Goal: Task Accomplishment & Management: Complete application form

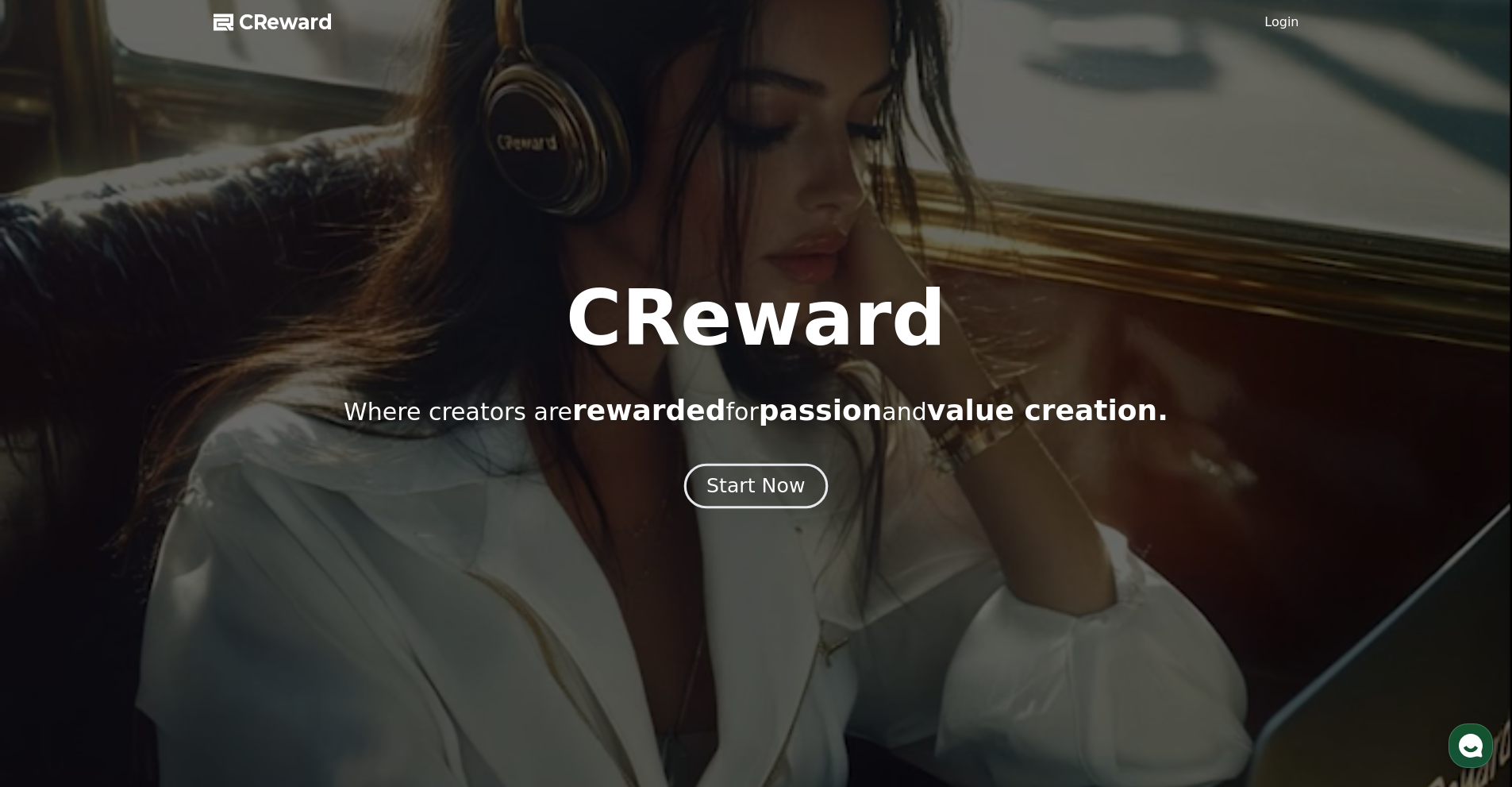
click at [749, 487] on div "Start Now" at bounding box center [755, 486] width 99 height 27
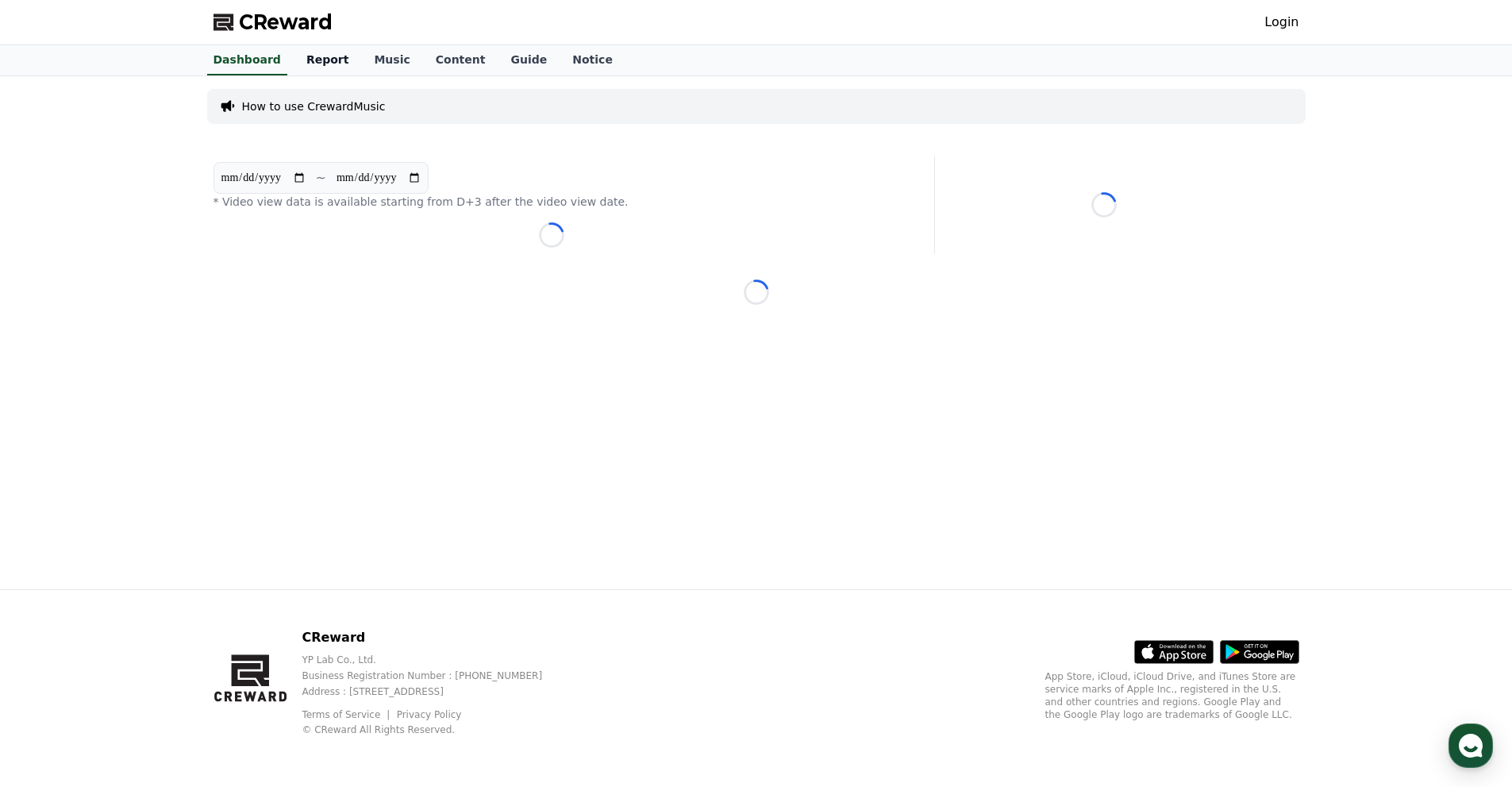
click at [307, 59] on link "Report" at bounding box center [327, 60] width 68 height 30
click at [361, 58] on link "Music" at bounding box center [391, 60] width 61 height 30
click at [241, 56] on link "Dashboard" at bounding box center [247, 60] width 92 height 30
click at [212, 373] on div "**********" at bounding box center [756, 333] width 1111 height 513
click at [1284, 26] on link "Login" at bounding box center [1282, 22] width 34 height 19
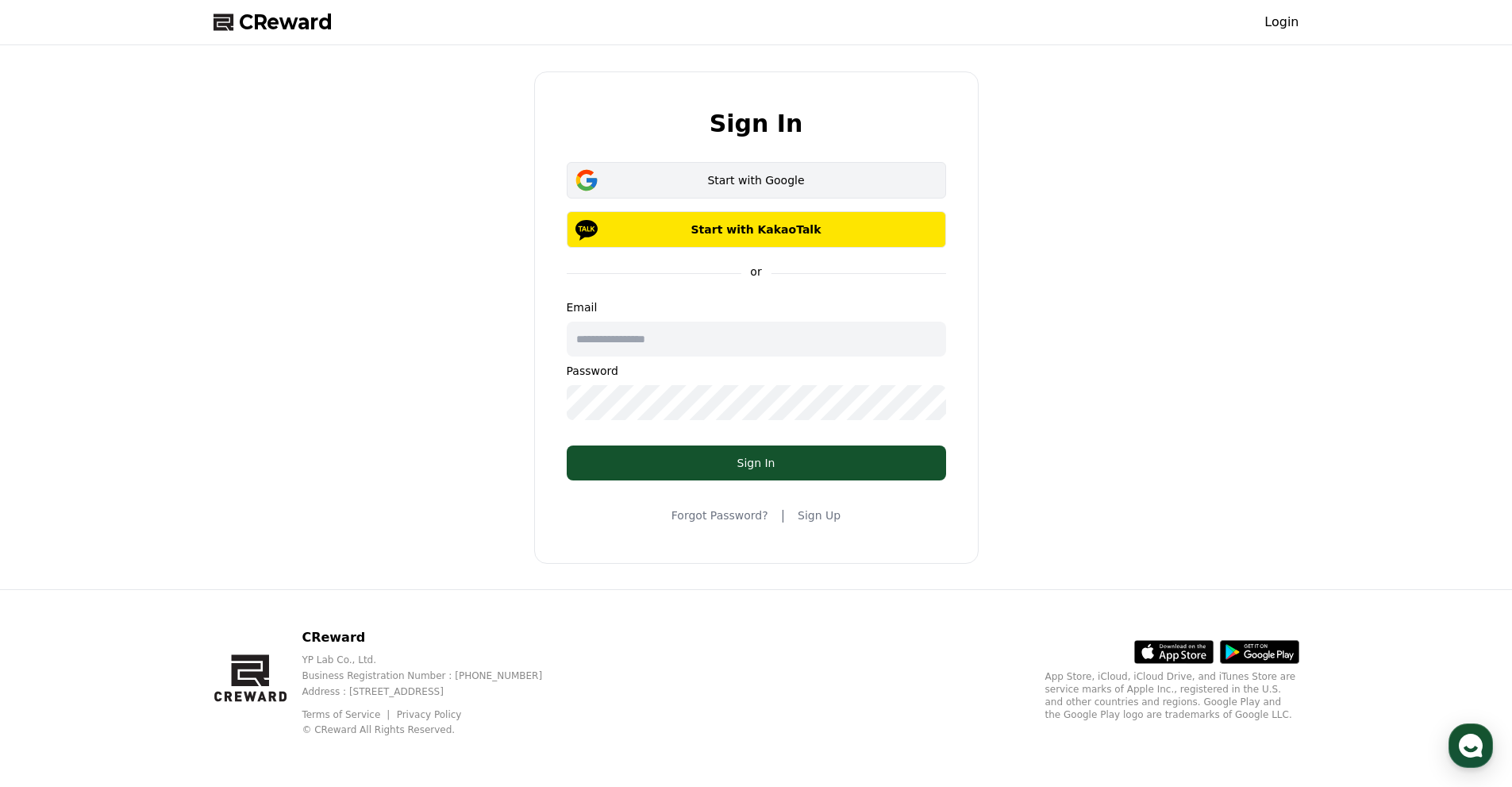
click at [898, 181] on div "Start with Google" at bounding box center [756, 180] width 334 height 16
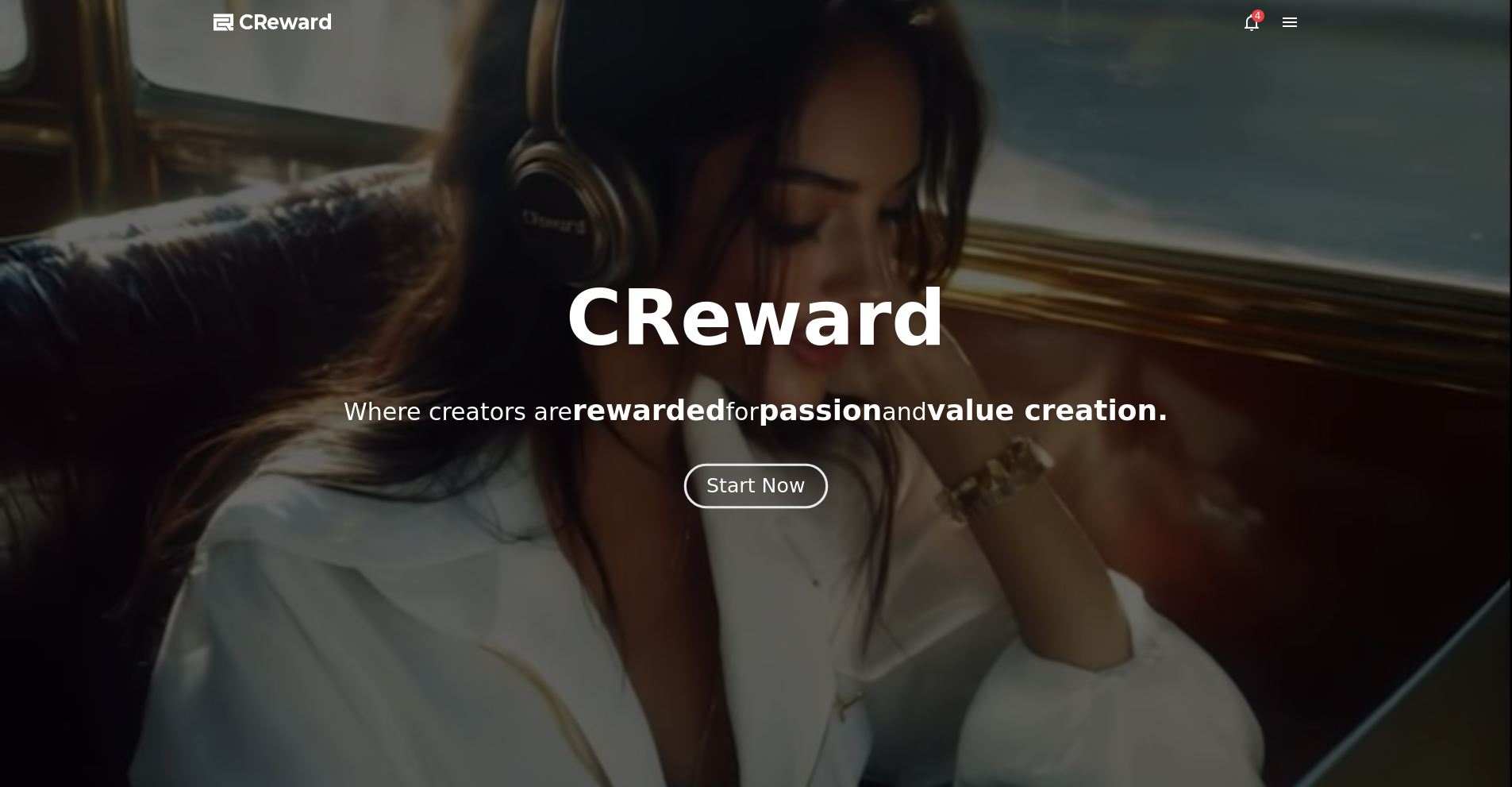
click at [777, 477] on div "Start Now" at bounding box center [755, 486] width 99 height 27
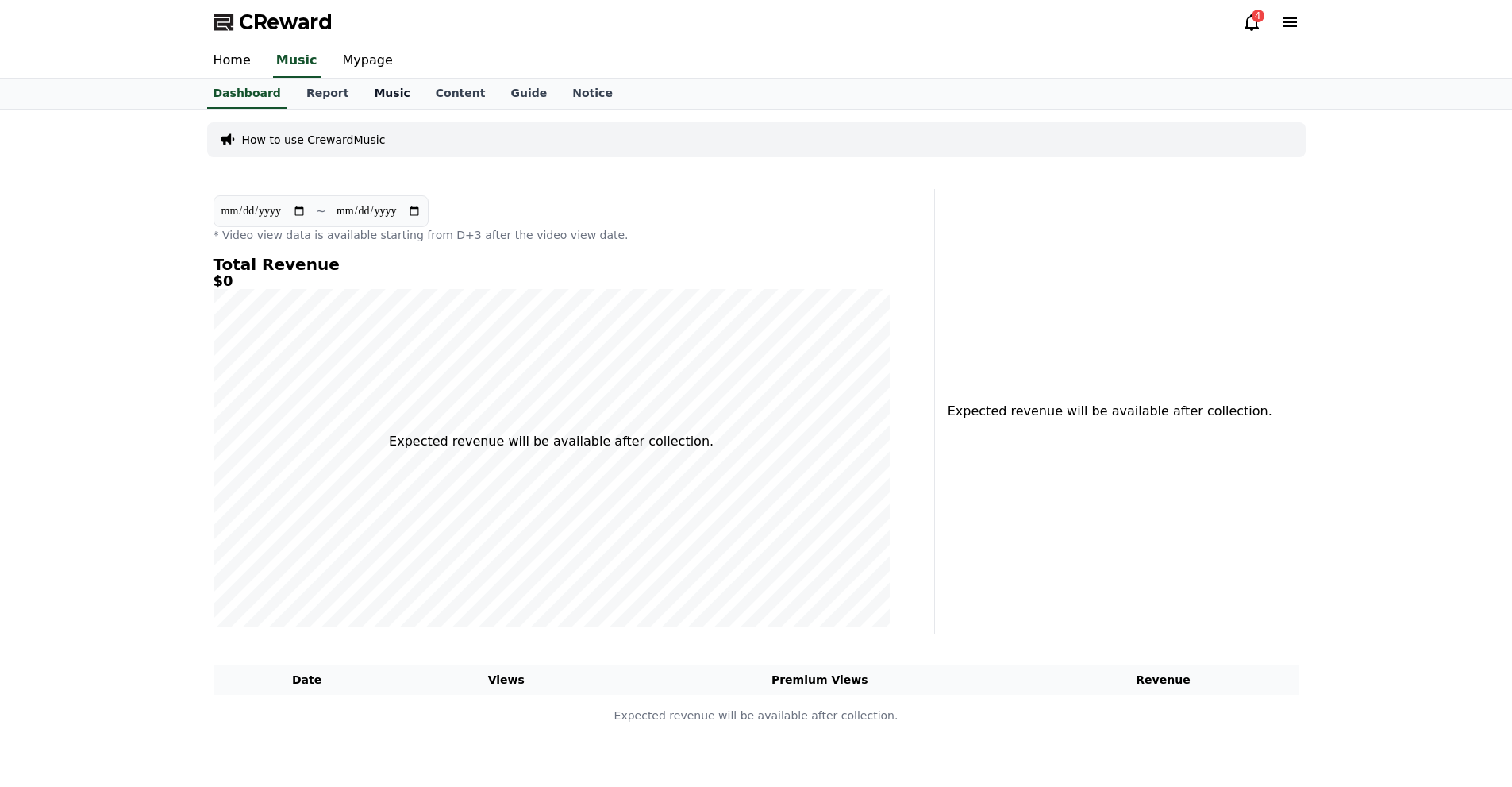
click at [361, 92] on link "Music" at bounding box center [391, 93] width 61 height 30
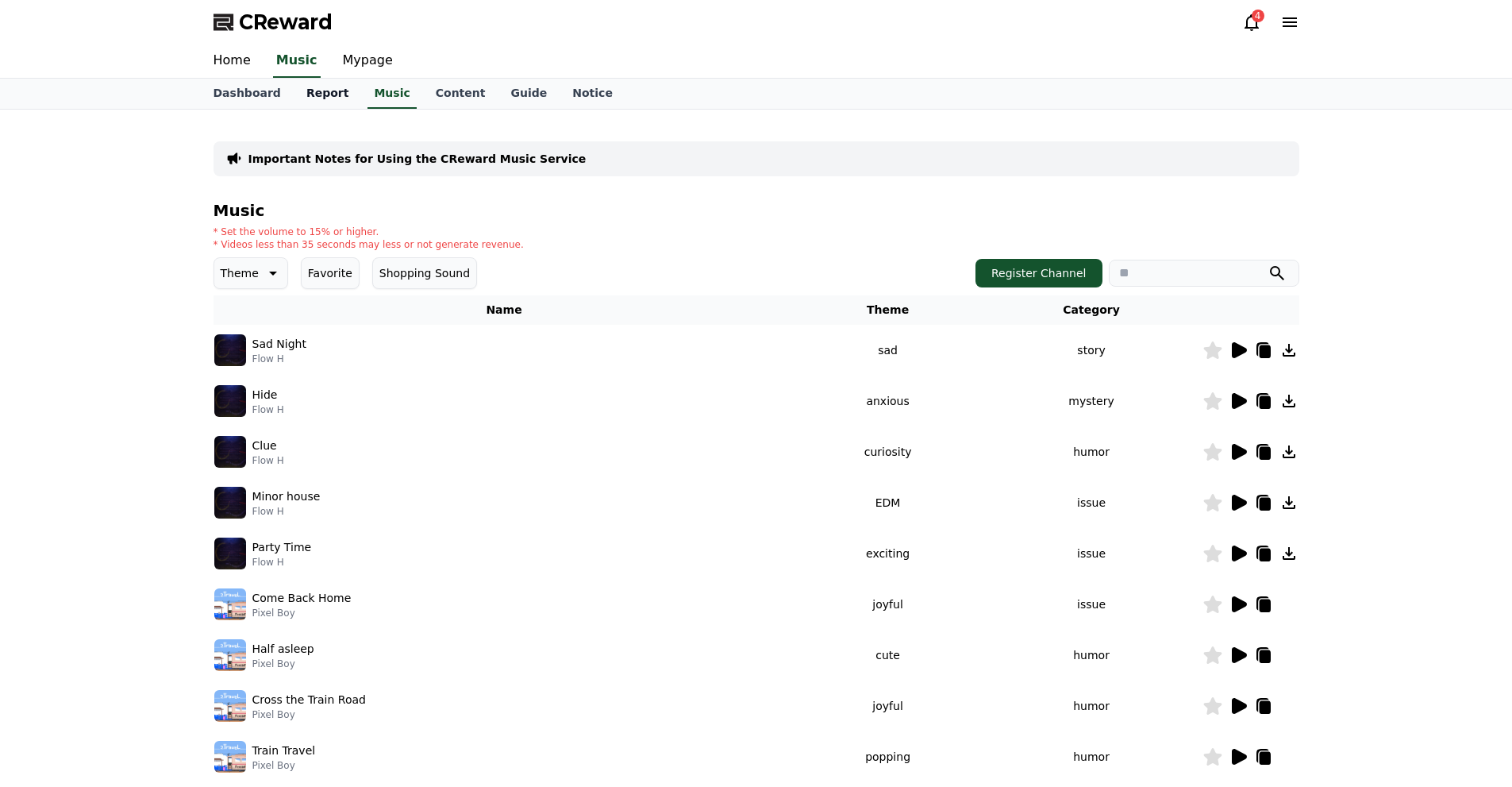
click at [319, 92] on link "Report" at bounding box center [327, 93] width 68 height 30
click at [381, 92] on link "Music" at bounding box center [391, 93] width 61 height 30
click at [234, 547] on img at bounding box center [229, 553] width 32 height 32
drag, startPoint x: 252, startPoint y: 85, endPoint x: 235, endPoint y: 73, distance: 20.8
click at [252, 86] on link "Dashboard" at bounding box center [247, 93] width 92 height 30
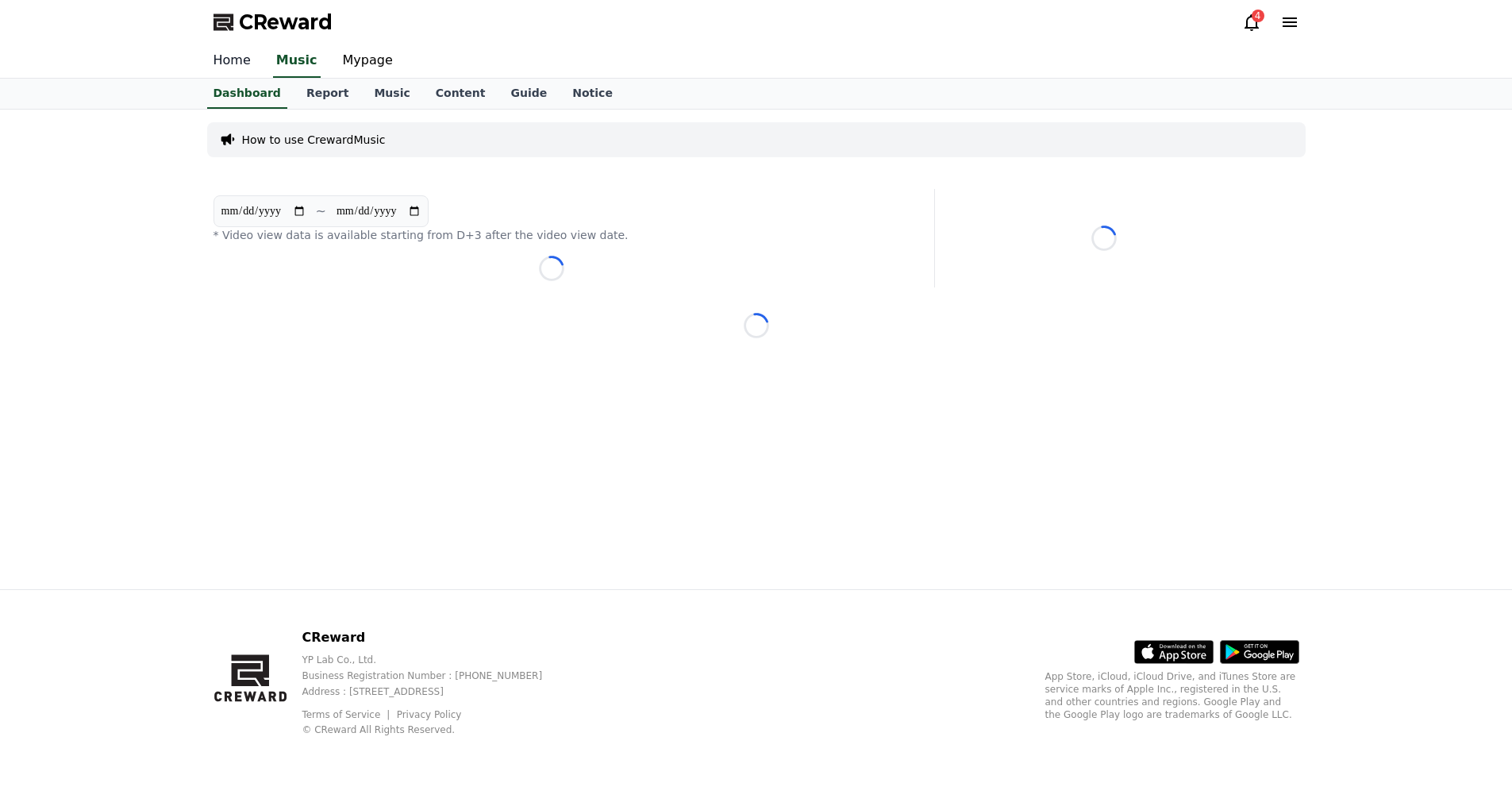
click at [228, 69] on link "Home" at bounding box center [231, 61] width 63 height 34
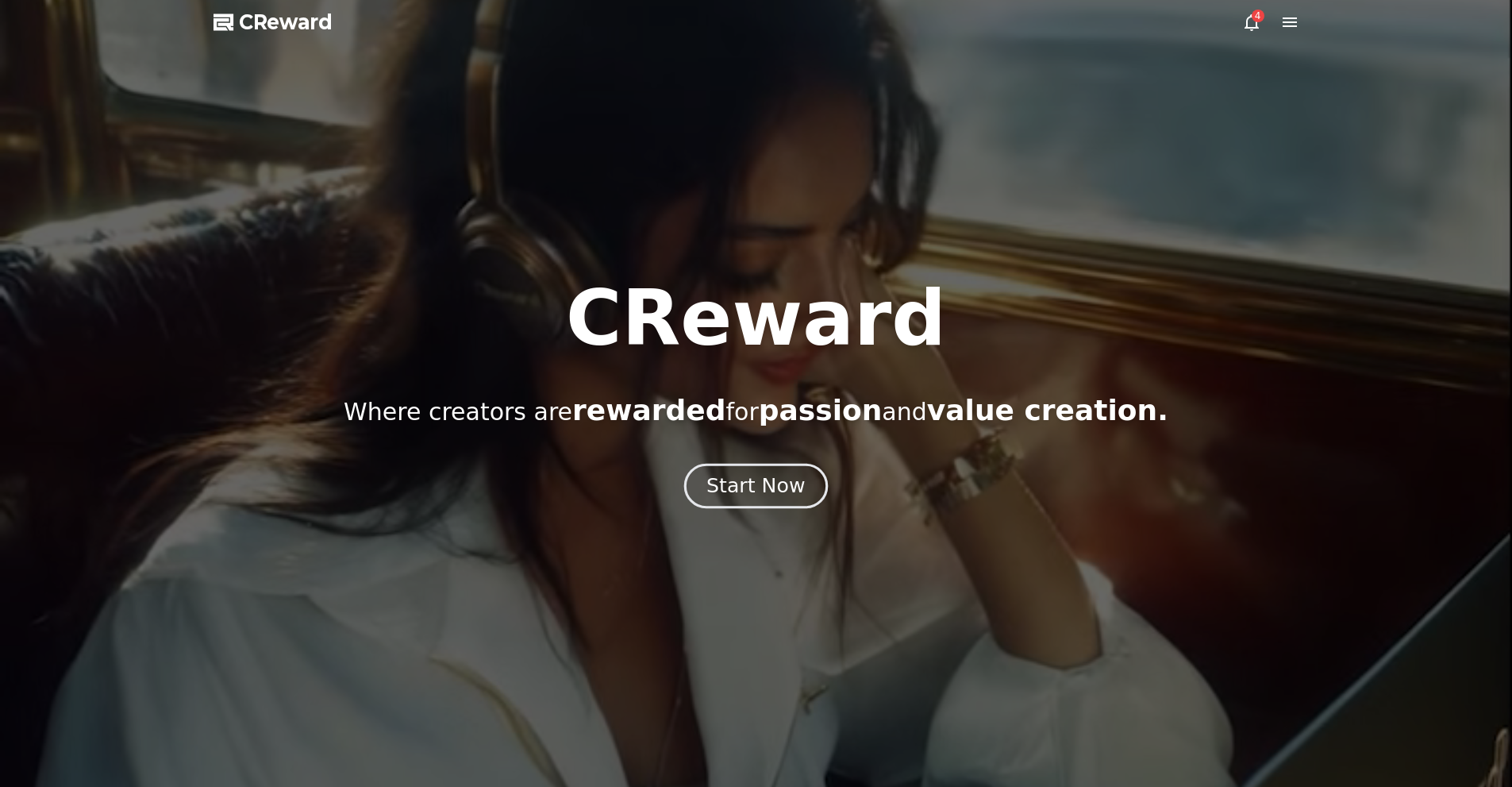
click at [732, 487] on div "Start Now" at bounding box center [755, 486] width 99 height 27
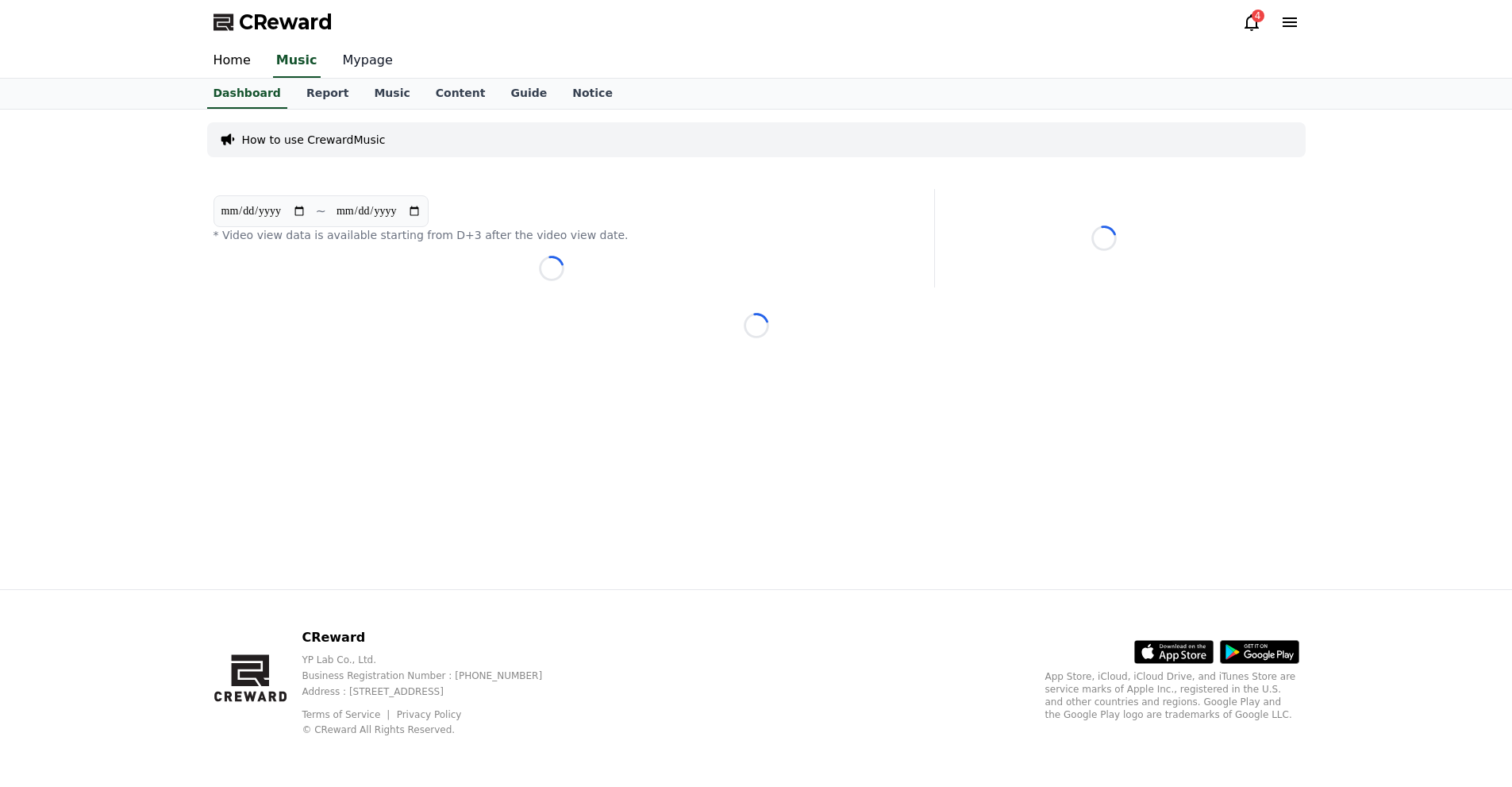
click at [375, 67] on link "Mypage" at bounding box center [367, 61] width 75 height 34
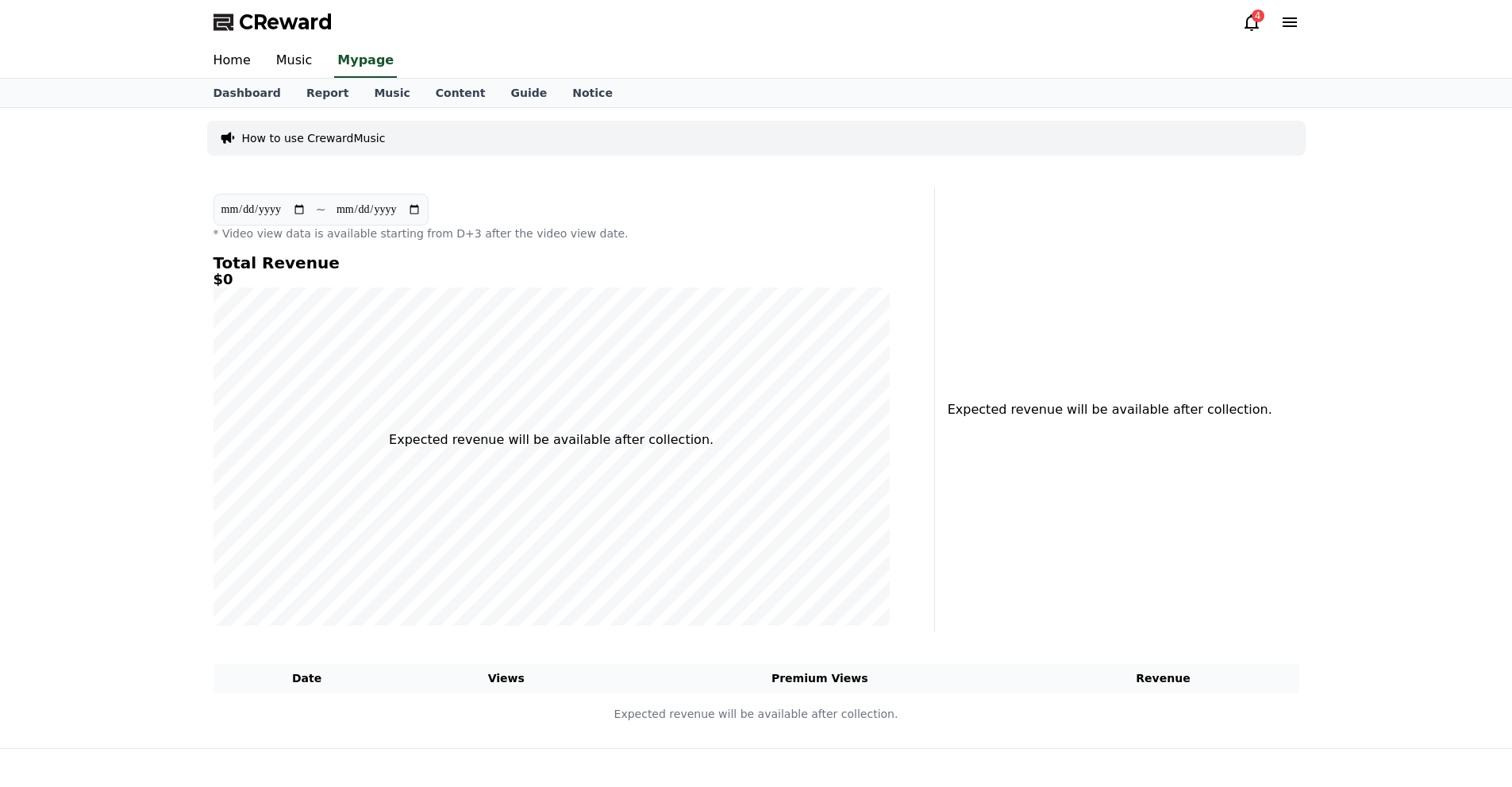
select select "**********"
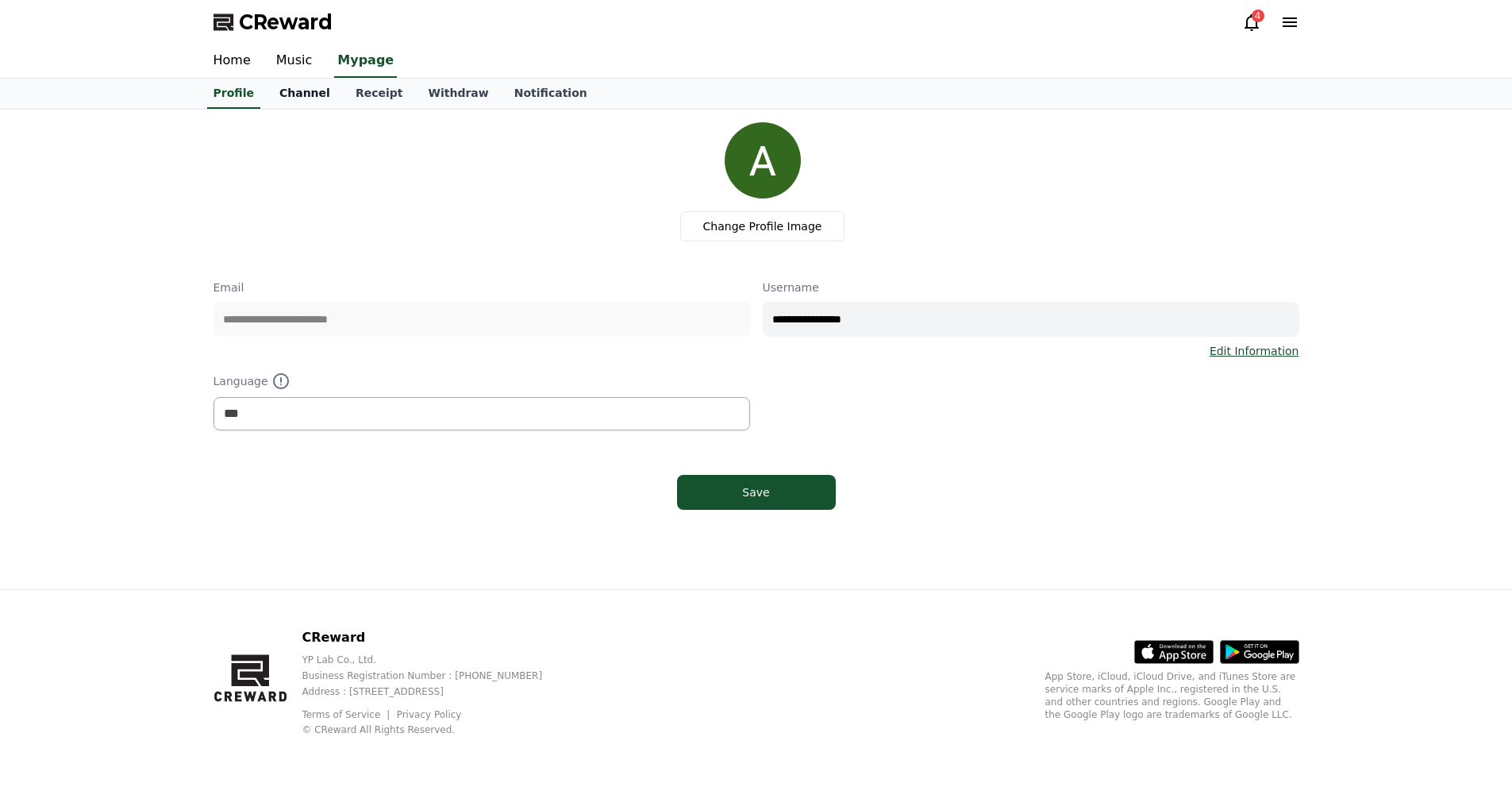
click at [295, 86] on link "Channel" at bounding box center [305, 93] width 76 height 30
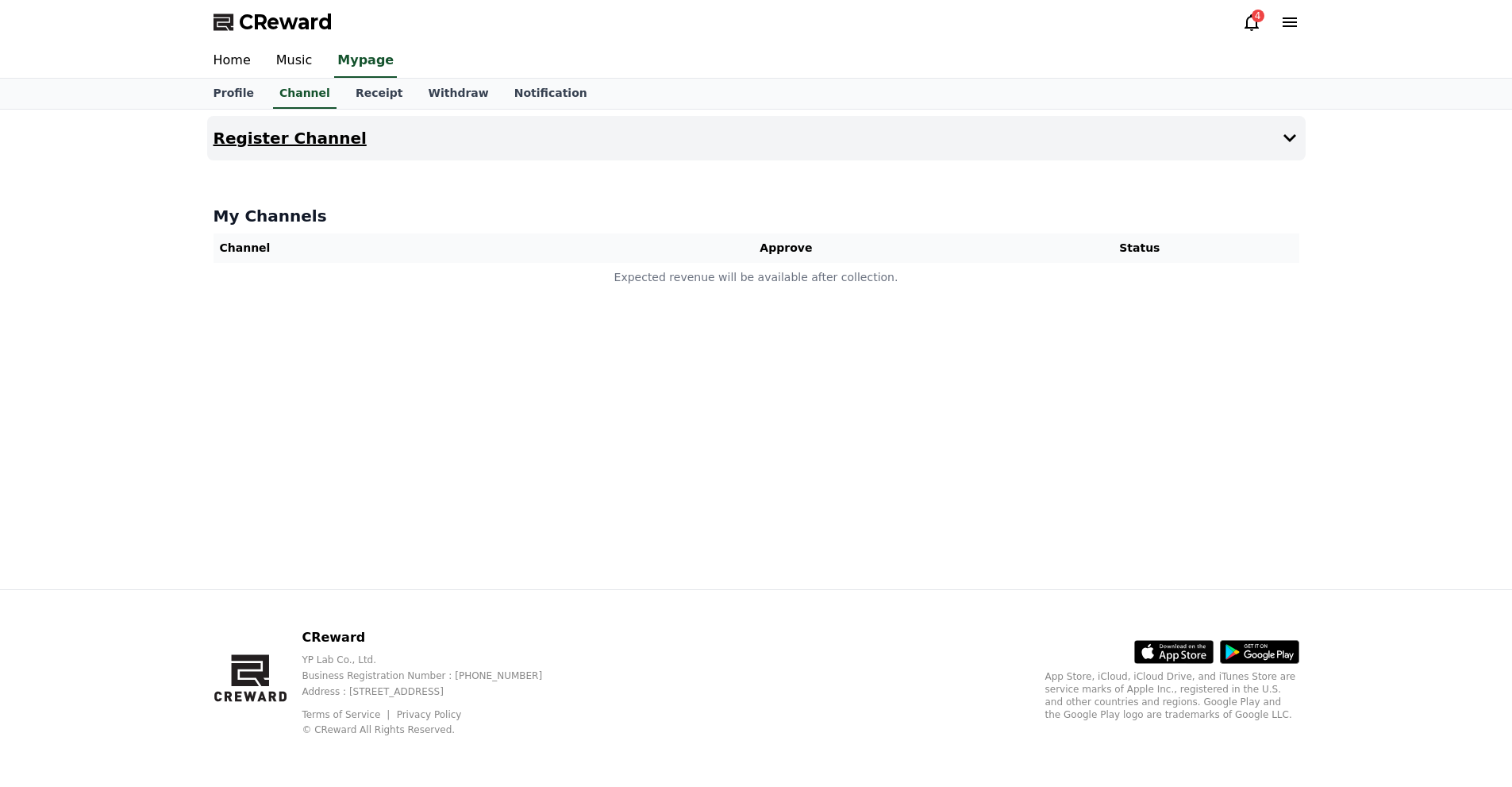
click at [281, 124] on button "Register Channel" at bounding box center [756, 138] width 1099 height 44
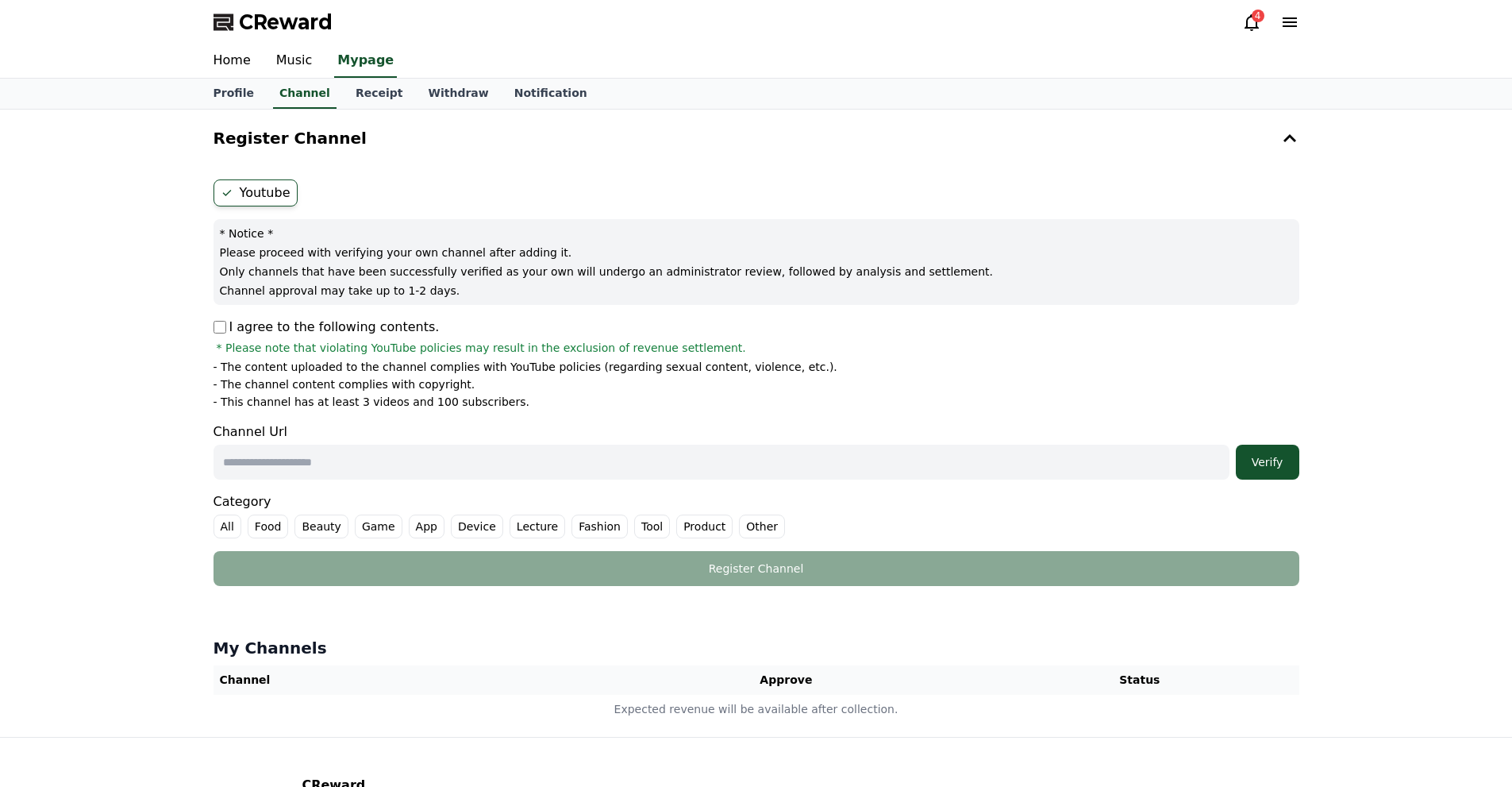
click at [277, 457] on input "text" at bounding box center [721, 462] width 1016 height 35
paste input "**********"
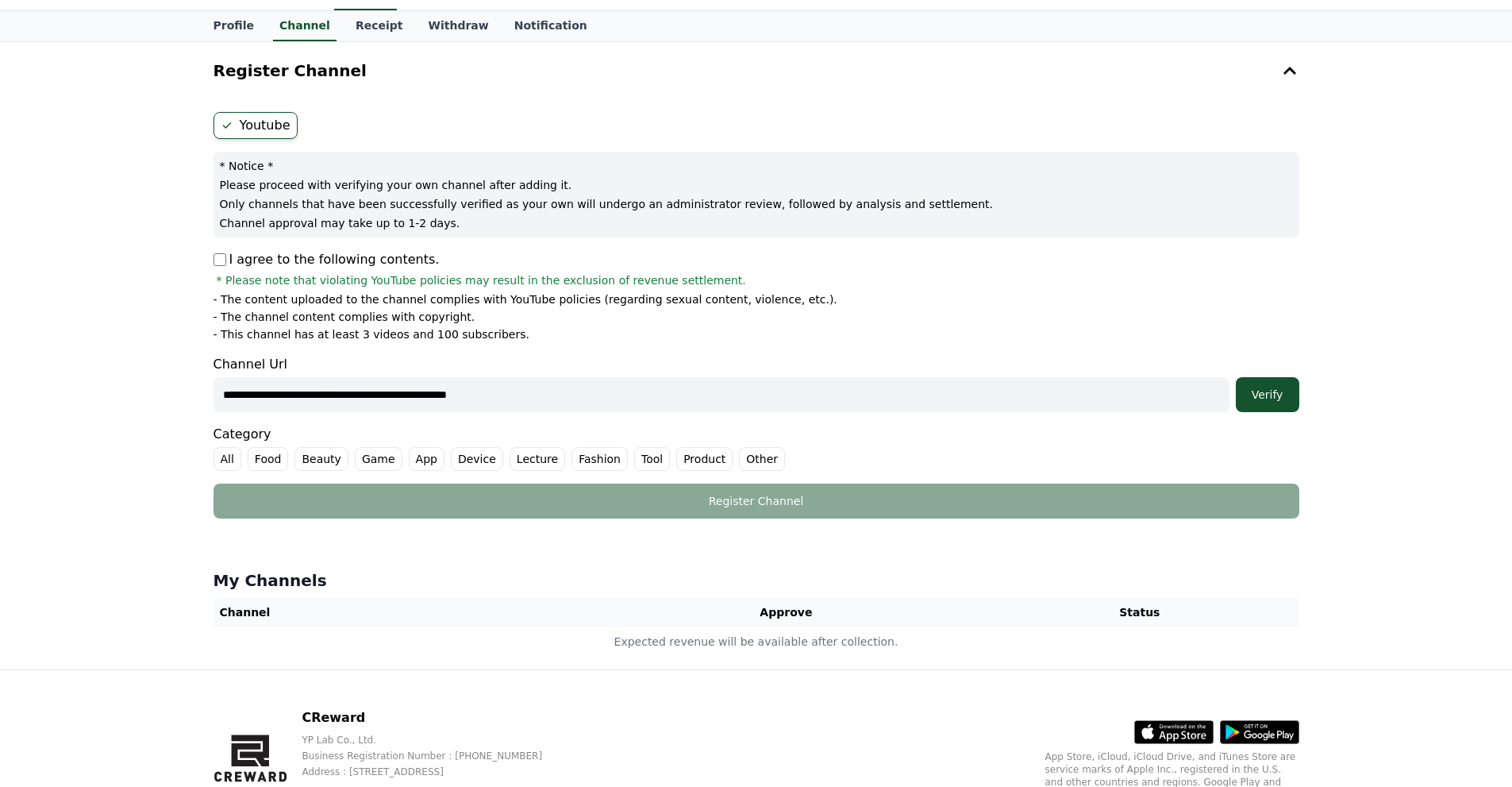
scroll to position [80, 0]
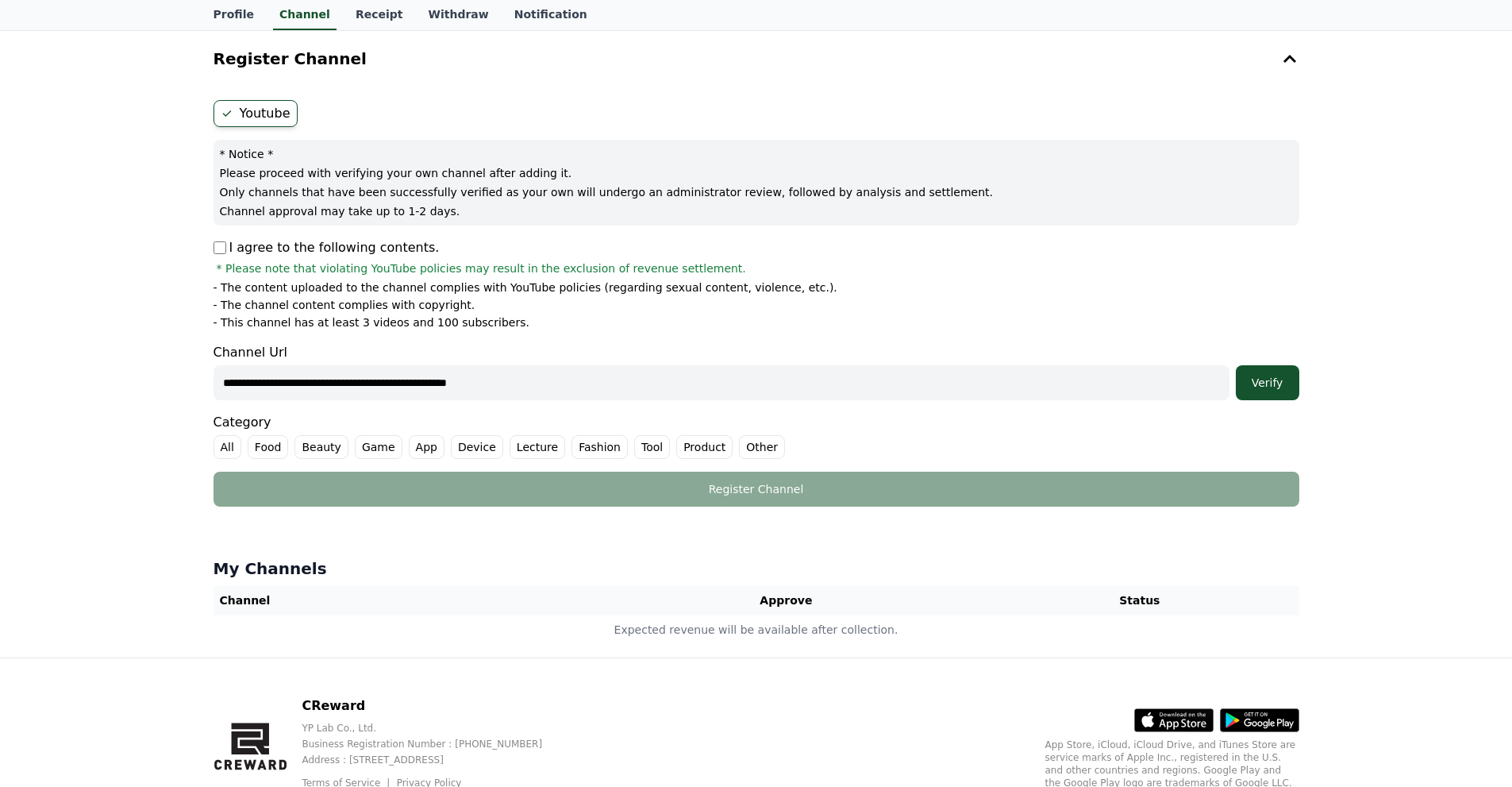
type input "**********"
click at [739, 448] on label "Other" at bounding box center [761, 447] width 46 height 24
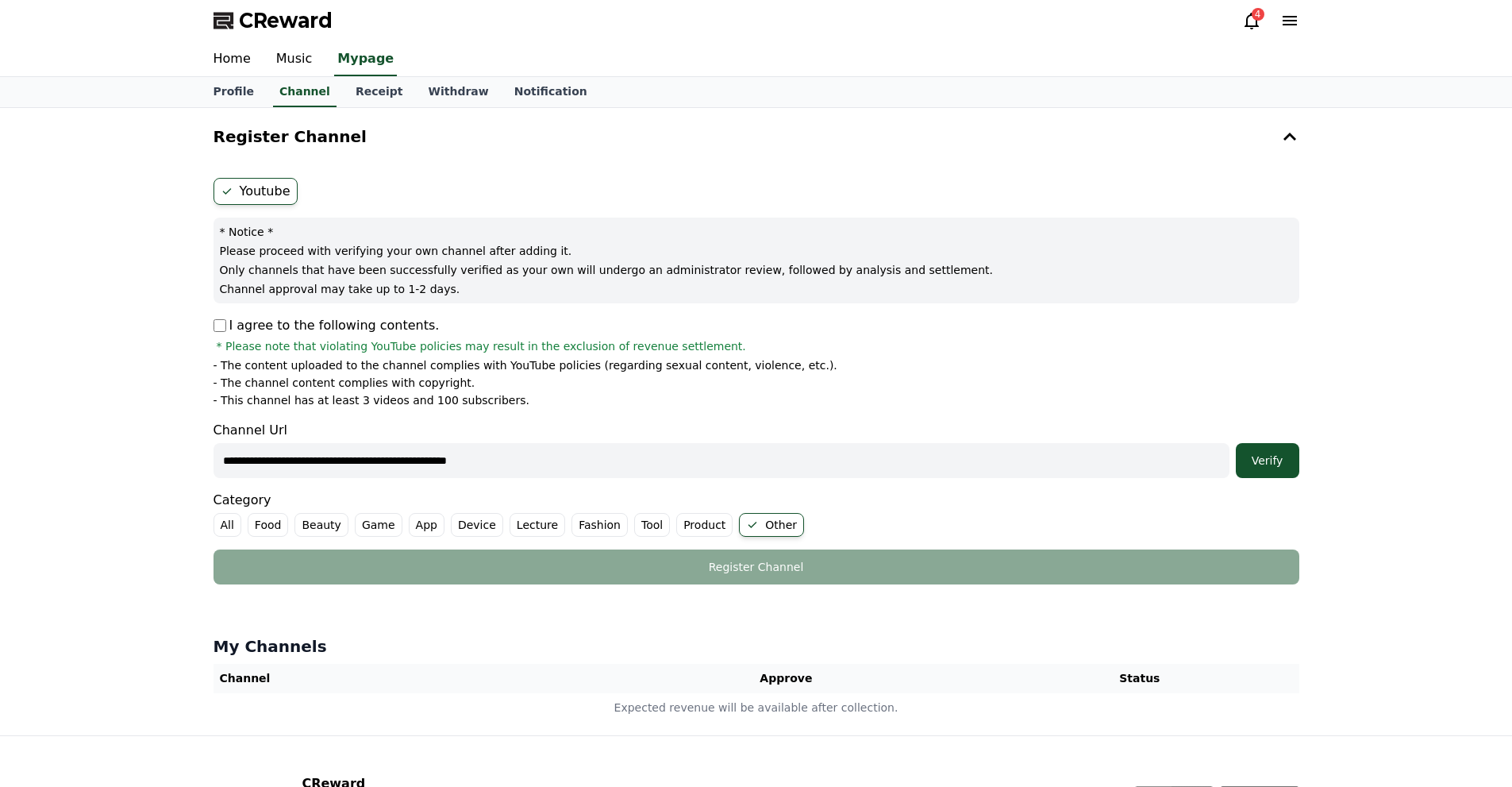
scroll to position [0, 0]
click at [276, 186] on label "Youtube" at bounding box center [255, 193] width 84 height 27
click at [1269, 466] on div "Verify" at bounding box center [1267, 462] width 51 height 16
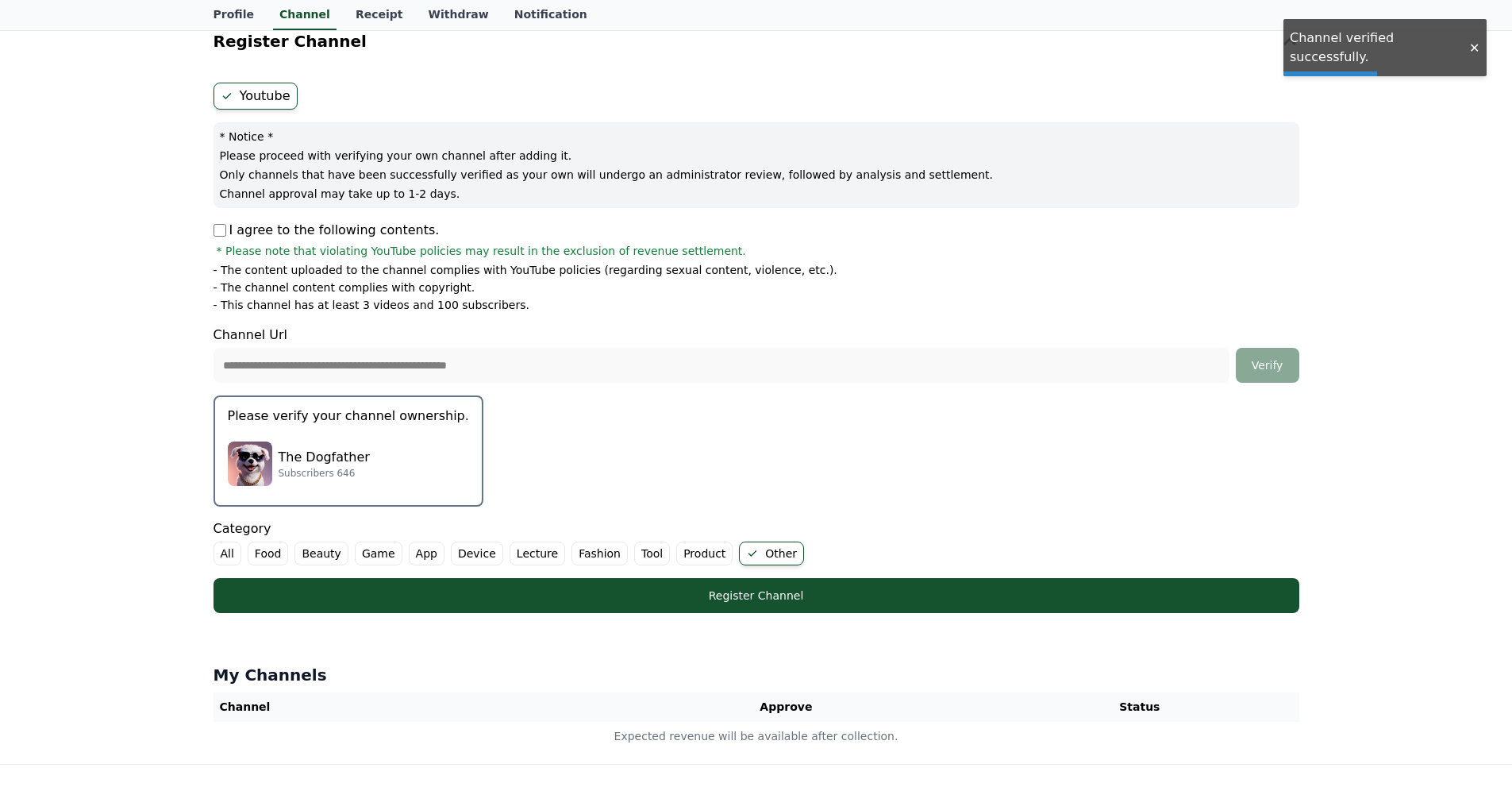
scroll to position [159, 0]
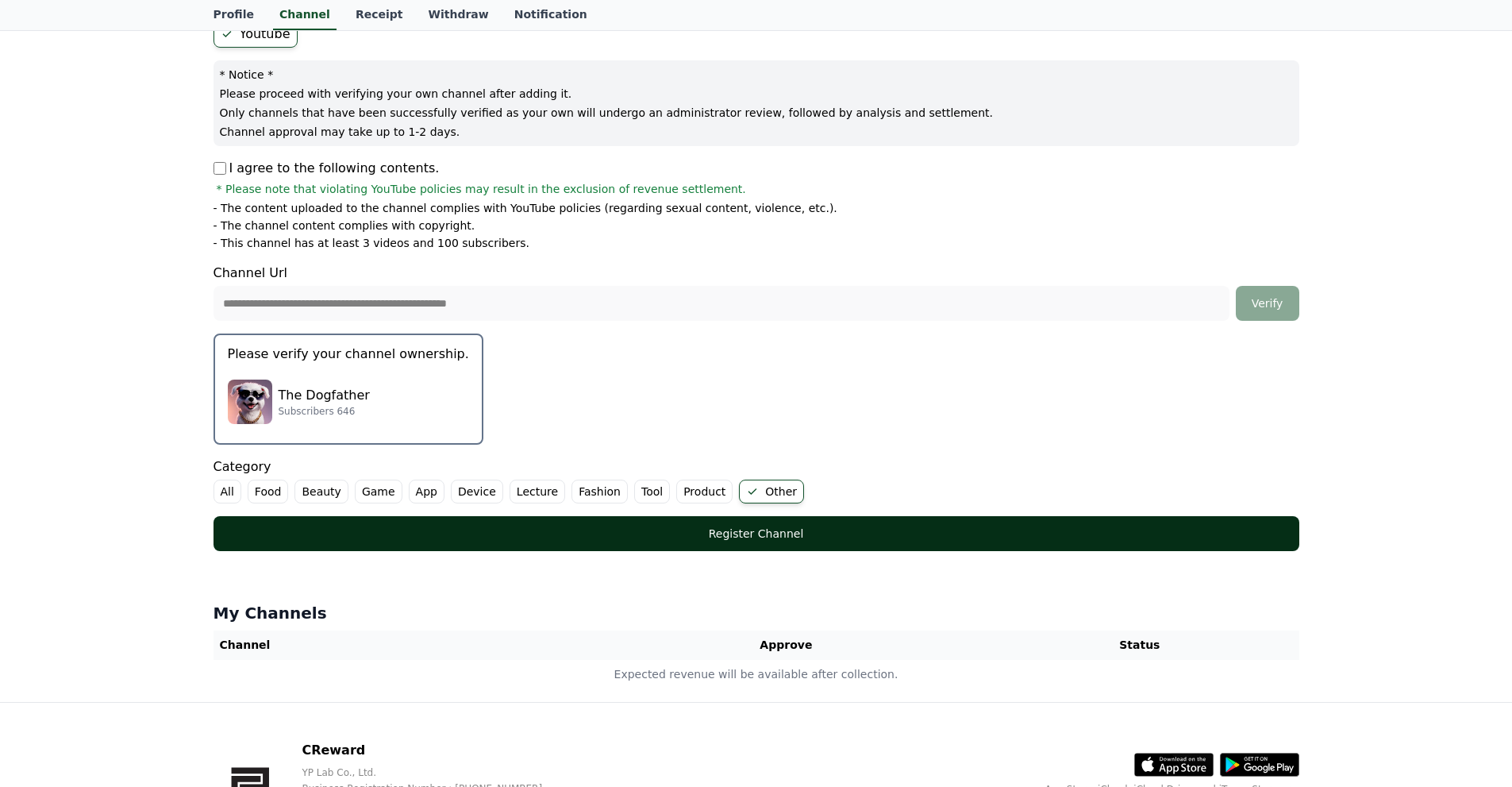
click at [504, 540] on div "Register Channel" at bounding box center [756, 534] width 1023 height 16
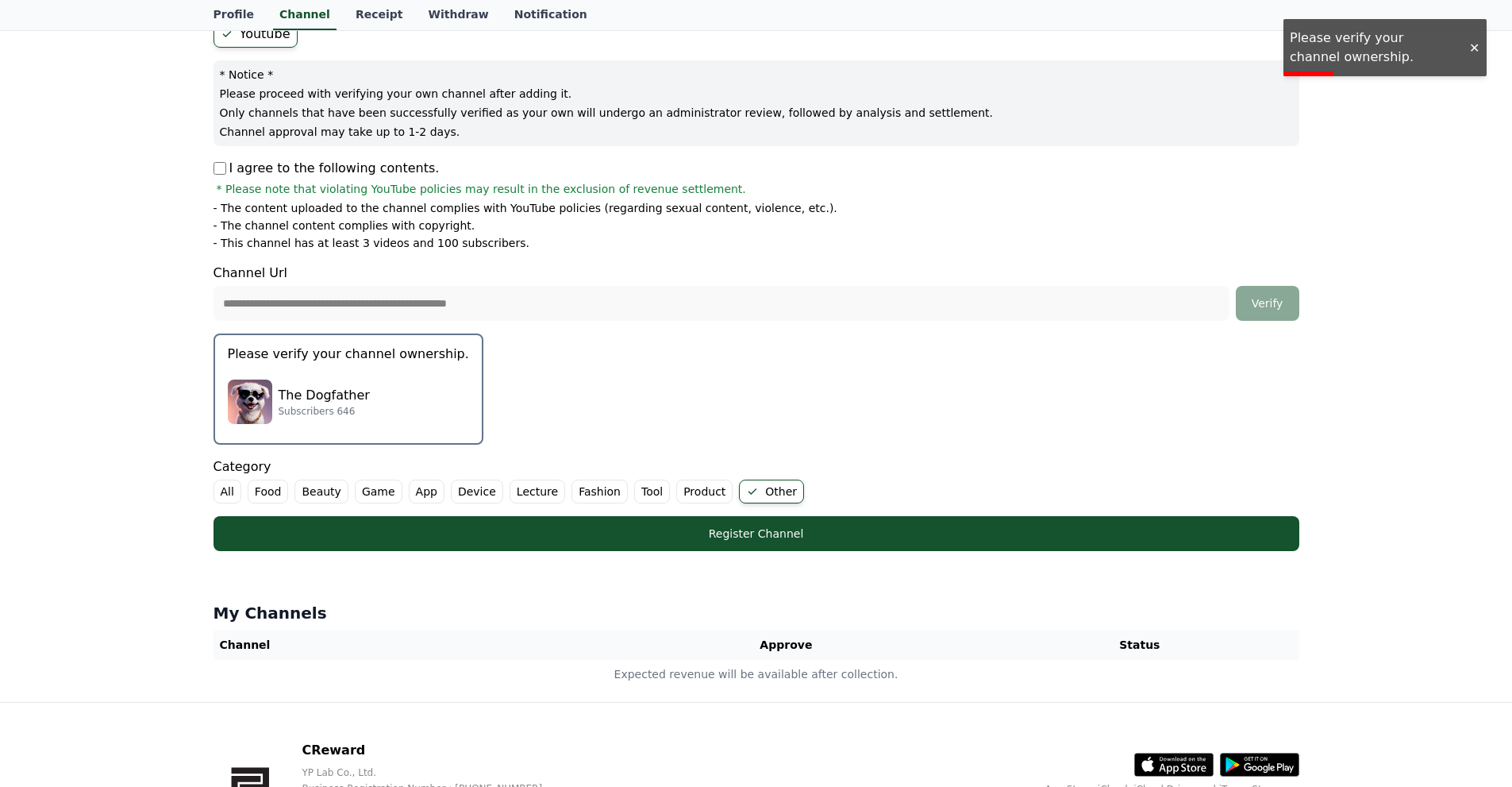
click at [296, 370] on div "The Dogfather Subscribers 646" at bounding box center [348, 402] width 241 height 63
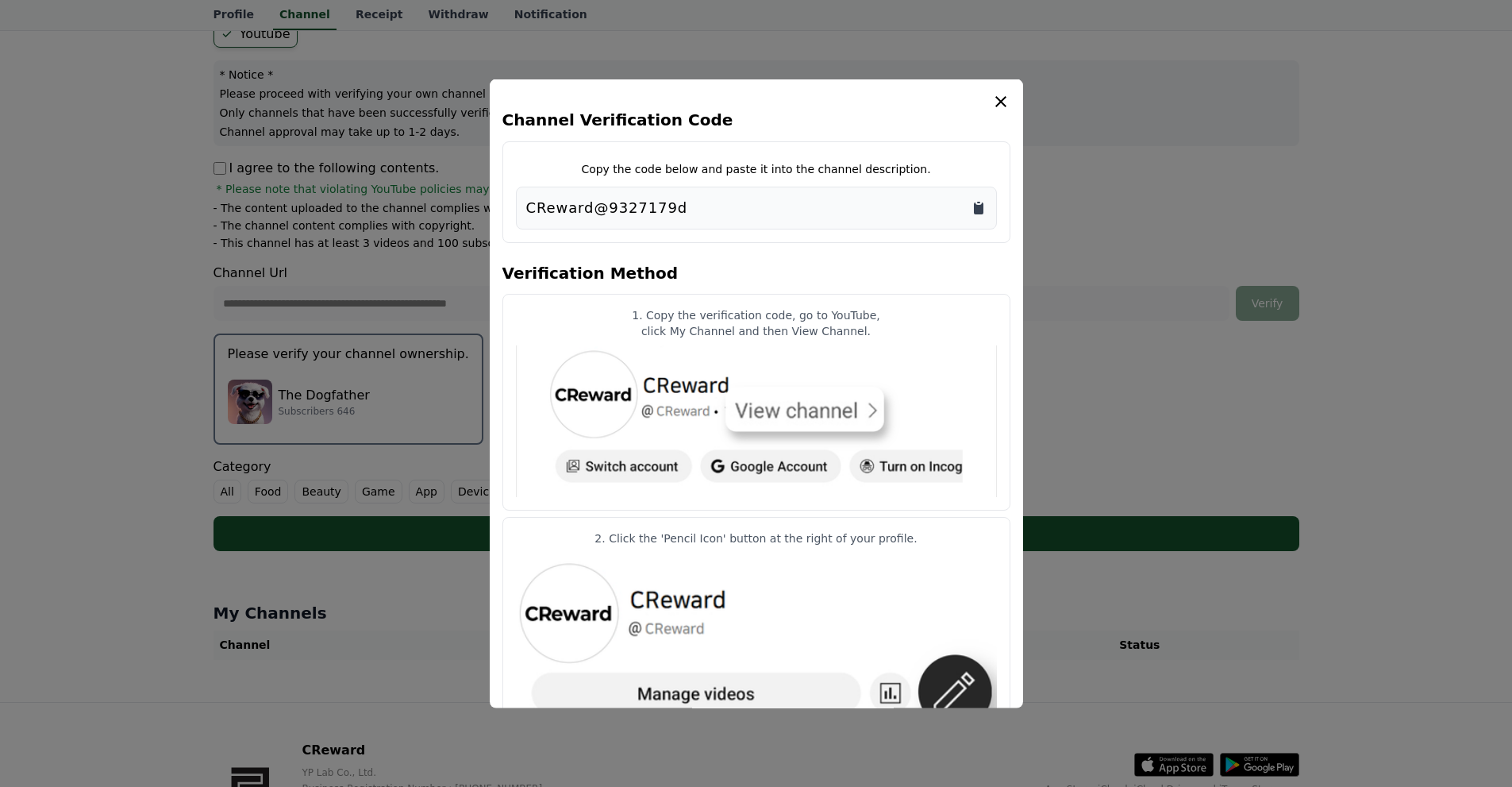
click at [979, 207] on icon "Copy to clipboard" at bounding box center [978, 207] width 10 height 12
click at [993, 99] on icon "modal" at bounding box center [1000, 101] width 19 height 19
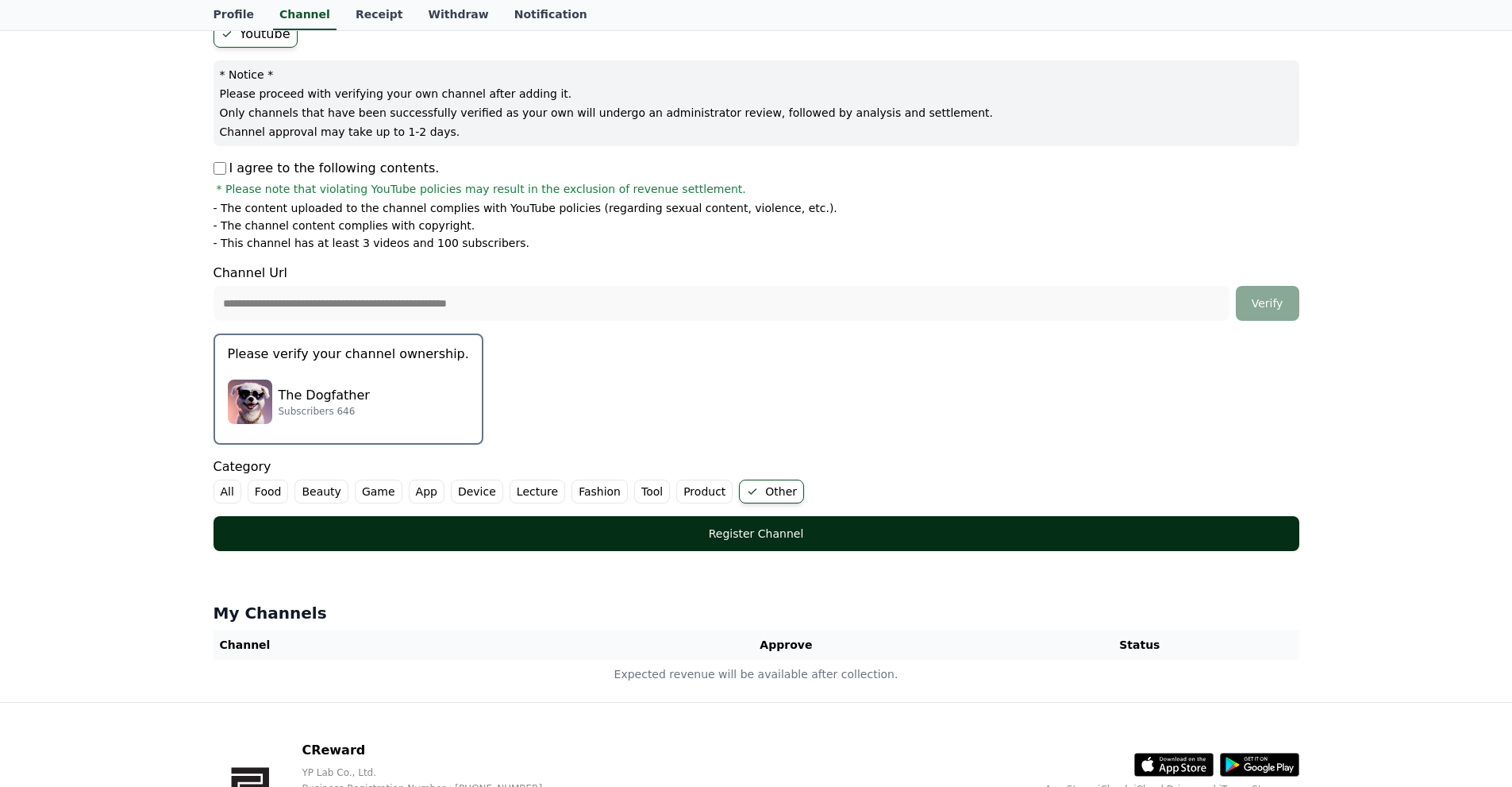
click at [738, 526] on div "Register Channel" at bounding box center [756, 534] width 1023 height 16
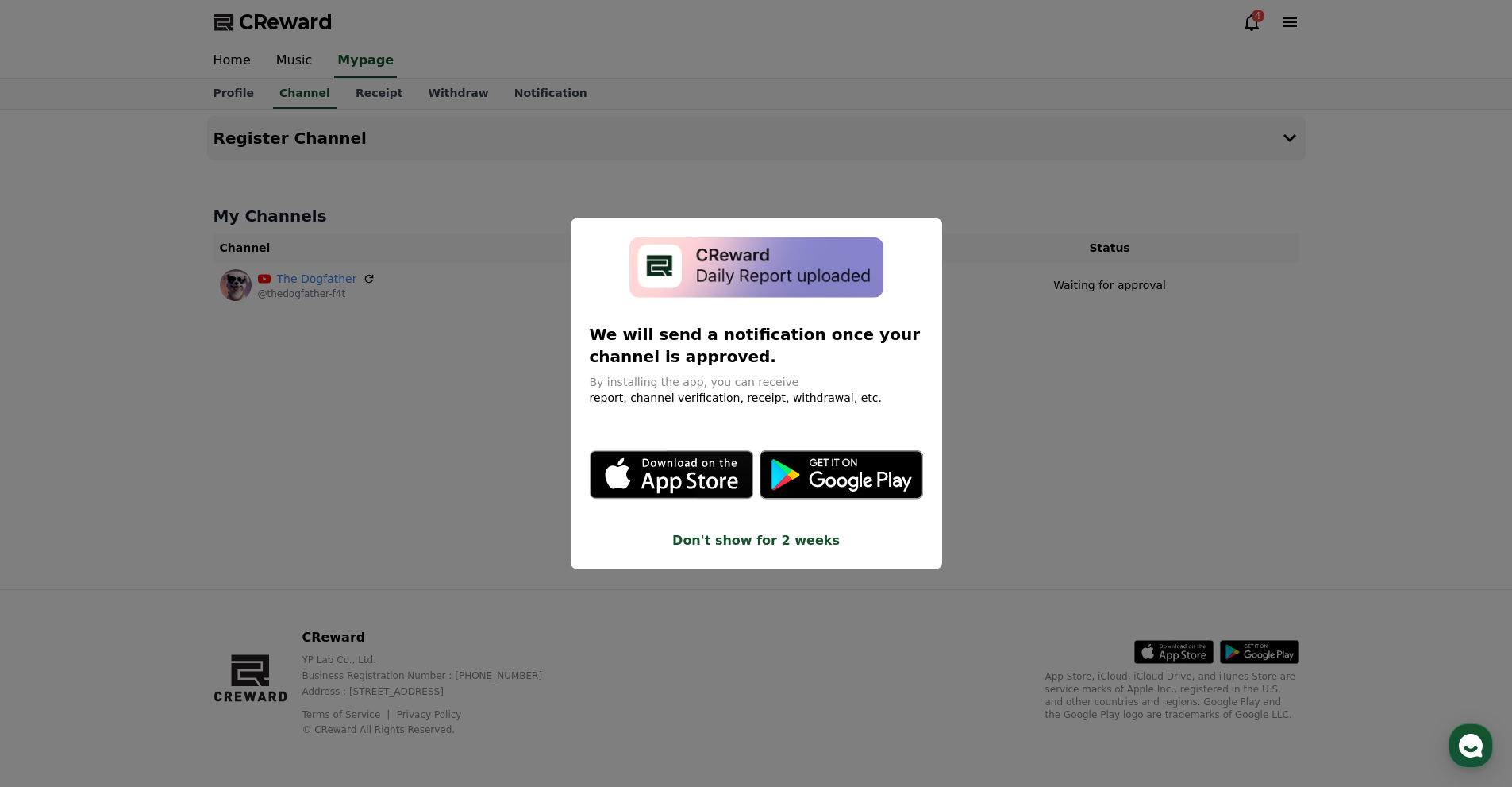
click at [1090, 444] on button "close modal" at bounding box center [756, 394] width 1512 height 787
